Goal: Download file/media

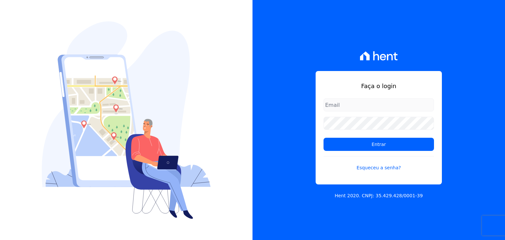
click at [336, 106] on input "email" at bounding box center [379, 104] width 110 height 13
type input "kelly.silva@construtoramgtec.com.br"
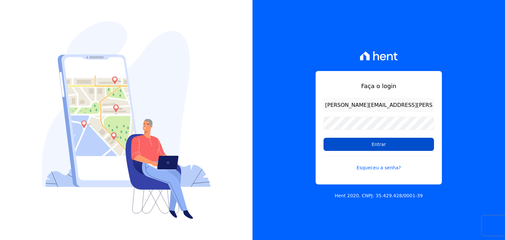
click at [372, 146] on input "Entrar" at bounding box center [379, 144] width 110 height 13
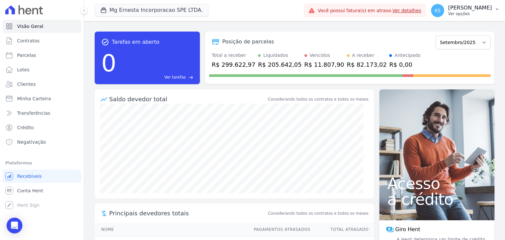
click at [473, 8] on p "[PERSON_NAME]" at bounding box center [470, 8] width 44 height 7
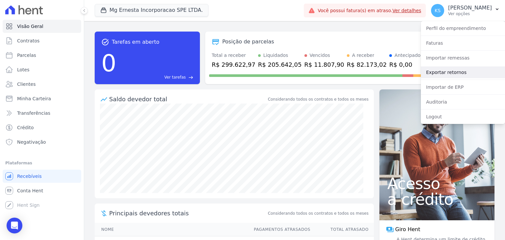
click at [447, 70] on link "Exportar retornos" at bounding box center [463, 72] width 84 height 12
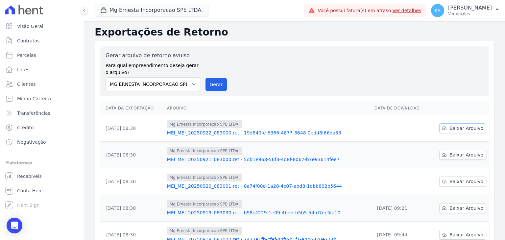
click at [462, 130] on span "Baixar Arquivo" at bounding box center [467, 128] width 34 height 7
